Goal: Information Seeking & Learning: Learn about a topic

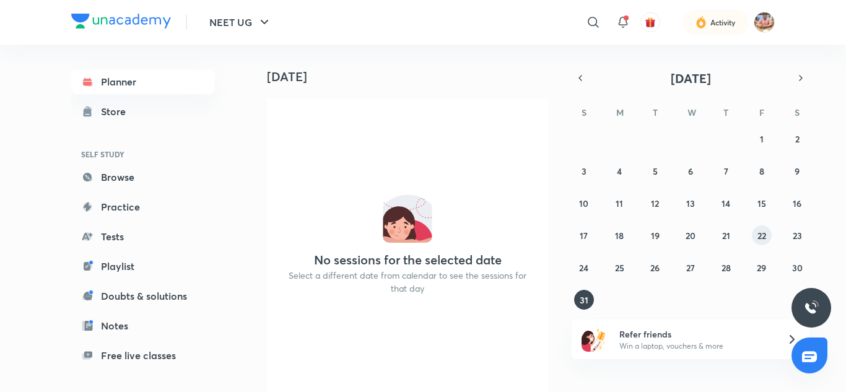
click at [765, 236] on abbr "22" at bounding box center [762, 236] width 9 height 12
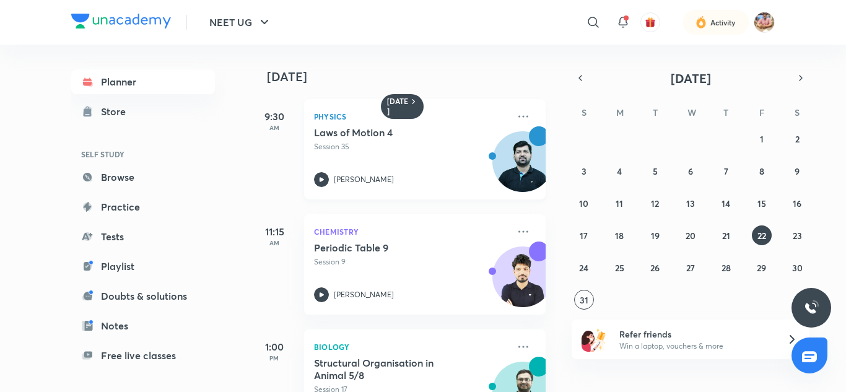
click at [436, 177] on div "[PERSON_NAME]" at bounding box center [411, 179] width 195 height 15
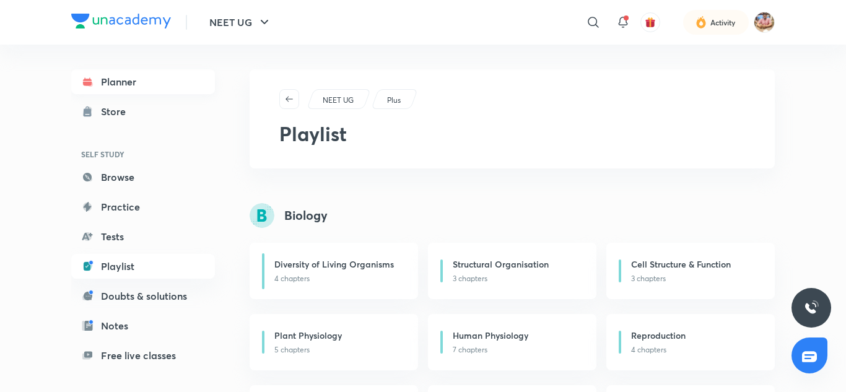
click at [165, 78] on link "Planner" at bounding box center [143, 81] width 144 height 25
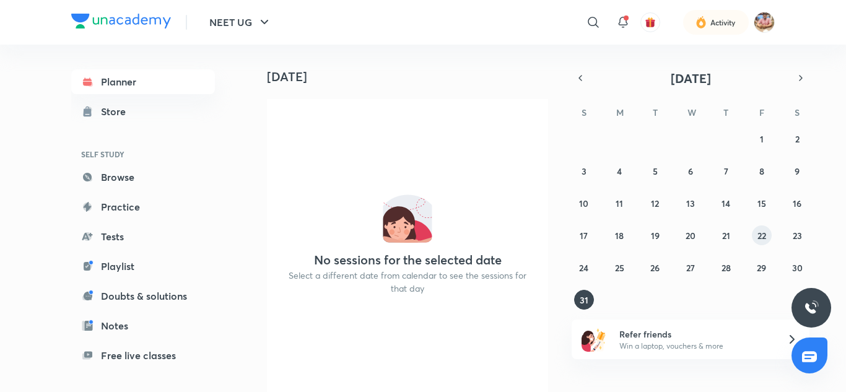
click at [758, 237] on abbr "22" at bounding box center [762, 236] width 9 height 12
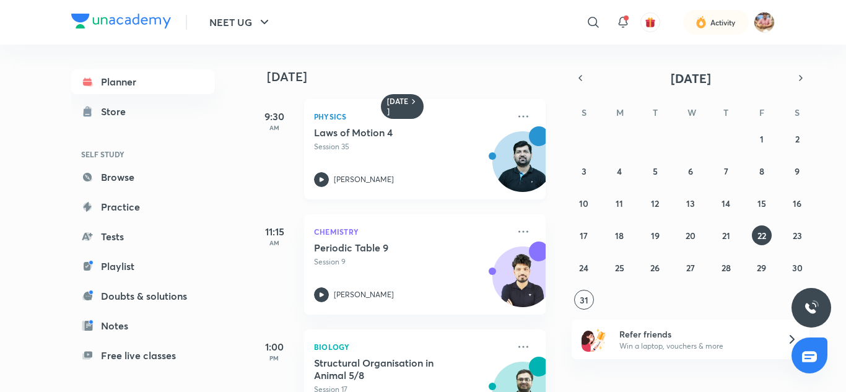
click at [419, 169] on div "Laws of Motion 4 Session 35 Rajesh Singh" at bounding box center [411, 156] width 195 height 61
